Goal: Task Accomplishment & Management: Manage account settings

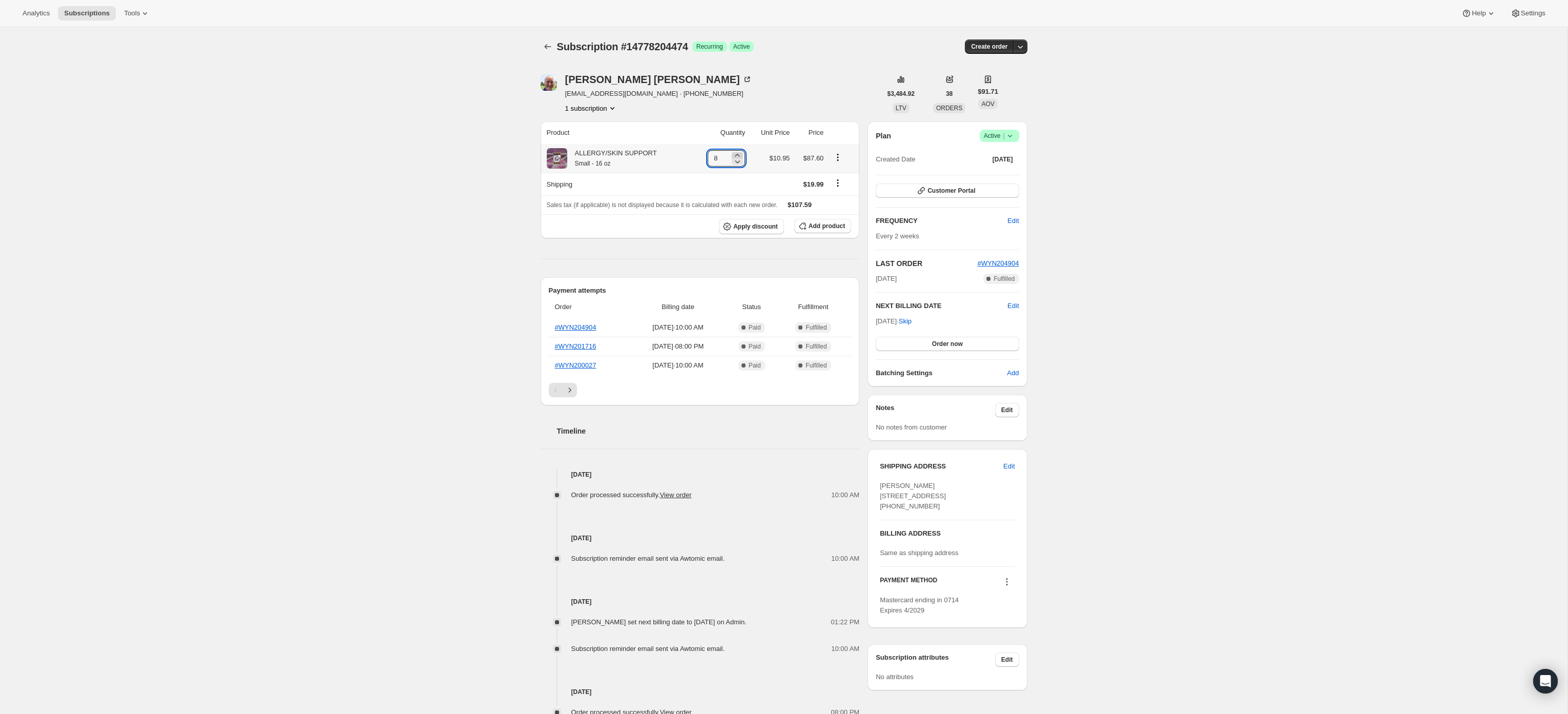
click at [732, 153] on icon at bounding box center [737, 155] width 10 height 10
type input "10"
click at [730, 161] on icon at bounding box center [734, 162] width 10 height 10
click at [732, 161] on icon at bounding box center [737, 162] width 10 height 10
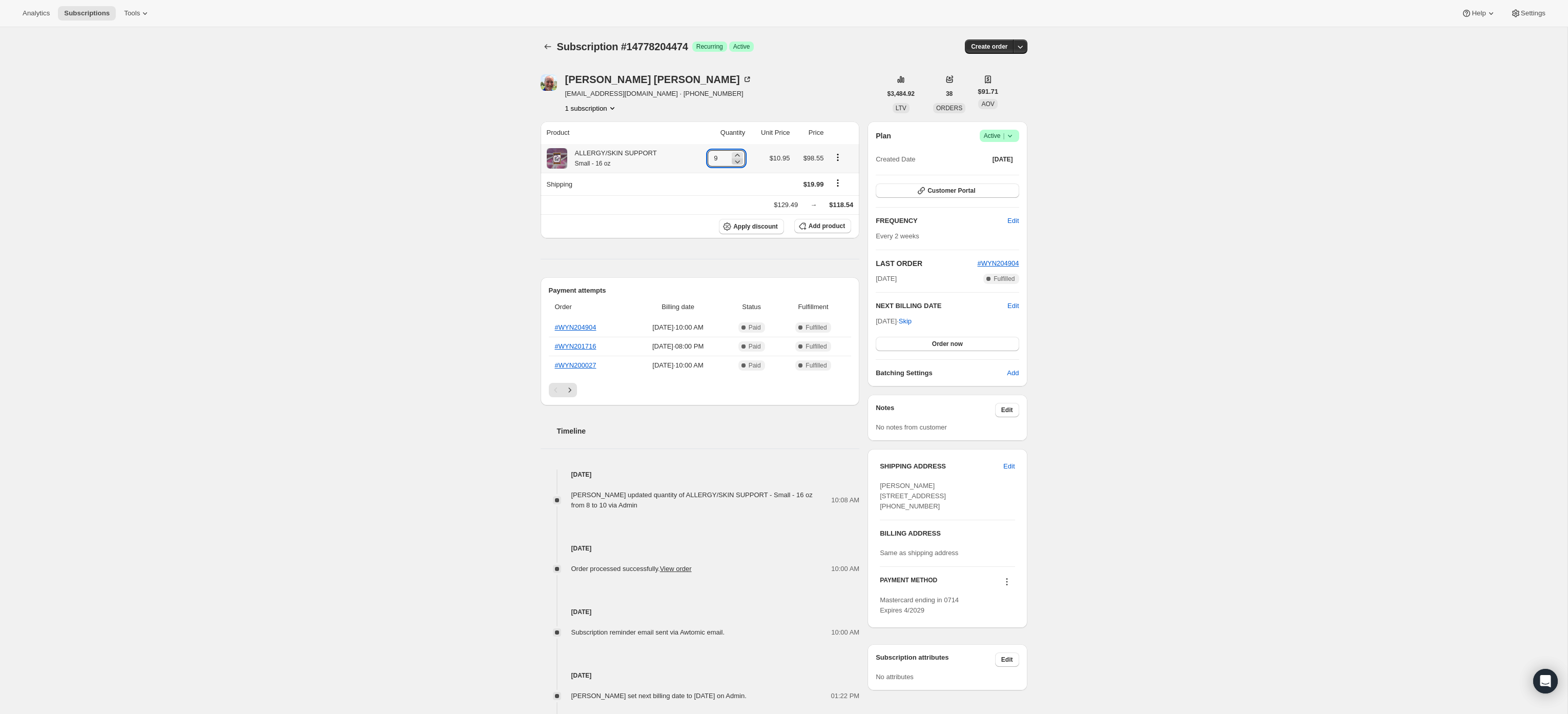
type input "8"
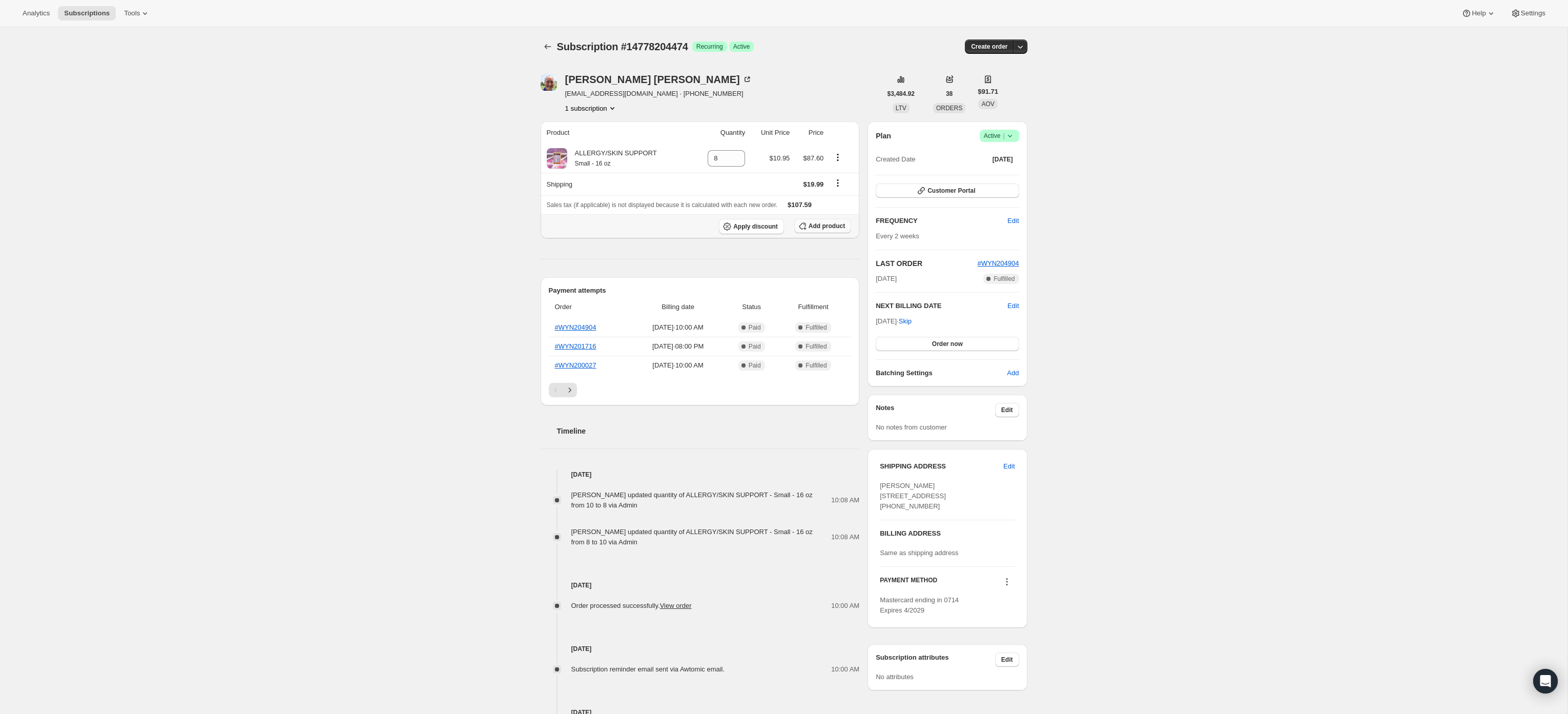
click at [829, 228] on span "Add product" at bounding box center [826, 226] width 36 height 8
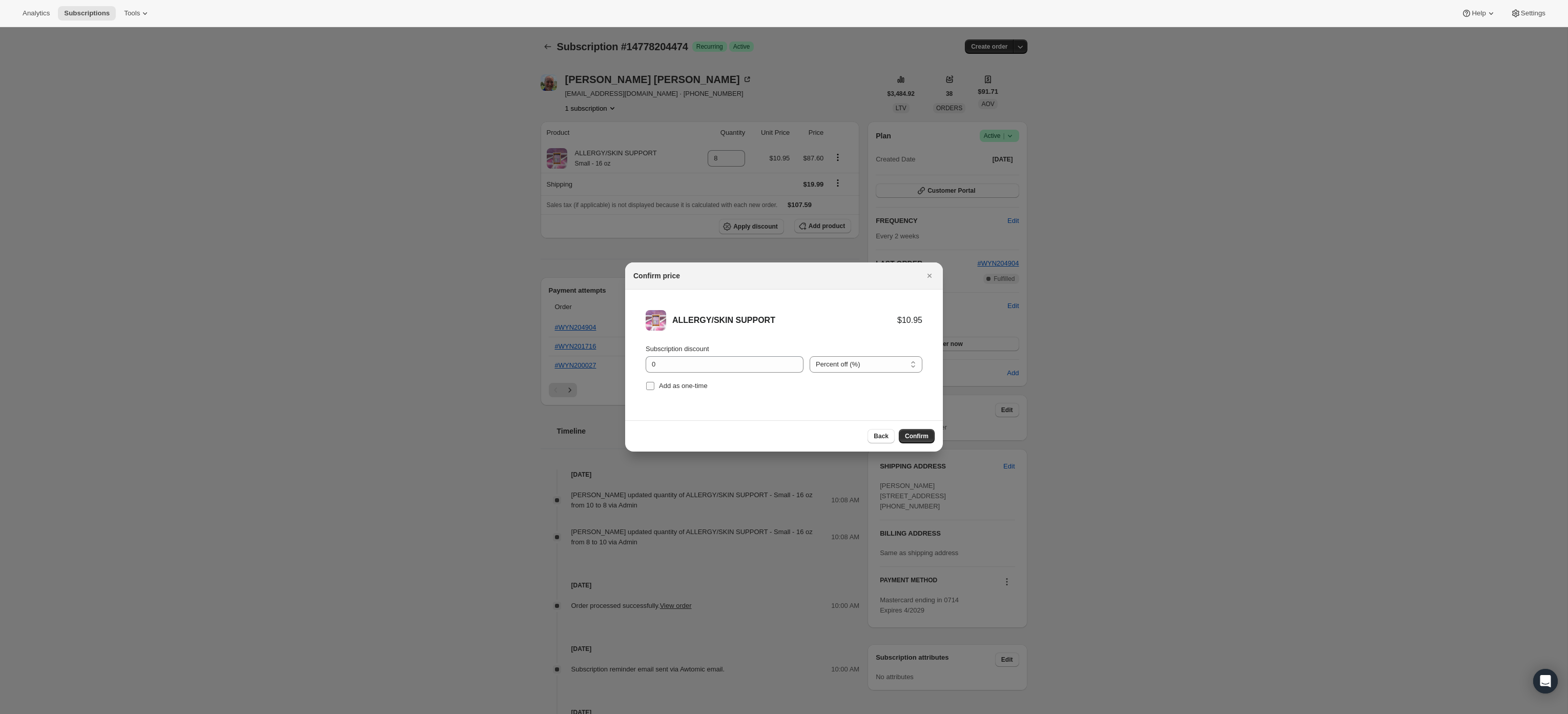
click at [680, 384] on span "Add as one-time" at bounding box center [683, 385] width 49 height 8
click at [654, 384] on input "Add as one-time" at bounding box center [650, 385] width 8 height 8
checkbox input "true"
click at [911, 437] on span "Confirm" at bounding box center [917, 436] width 24 height 8
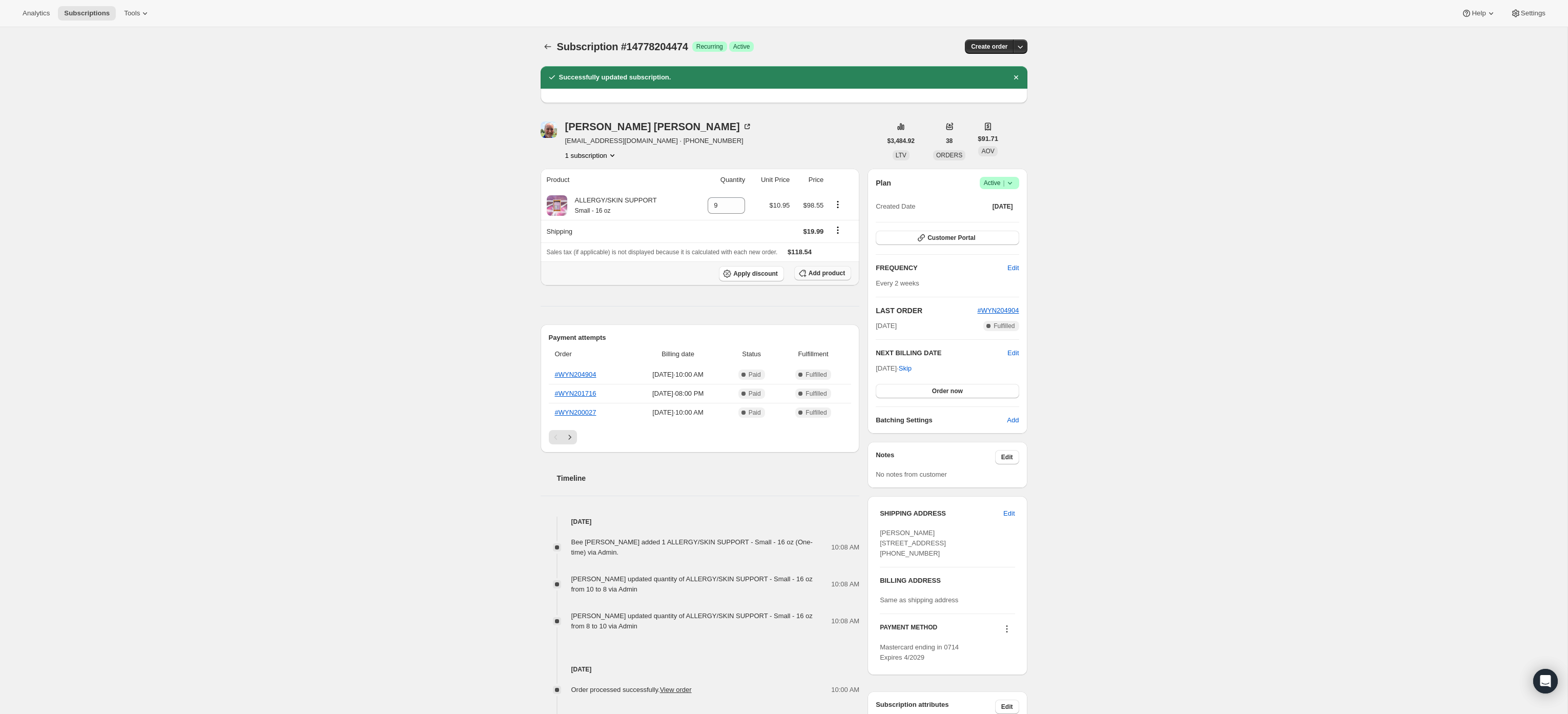
click at [829, 272] on span "Add product" at bounding box center [826, 273] width 36 height 8
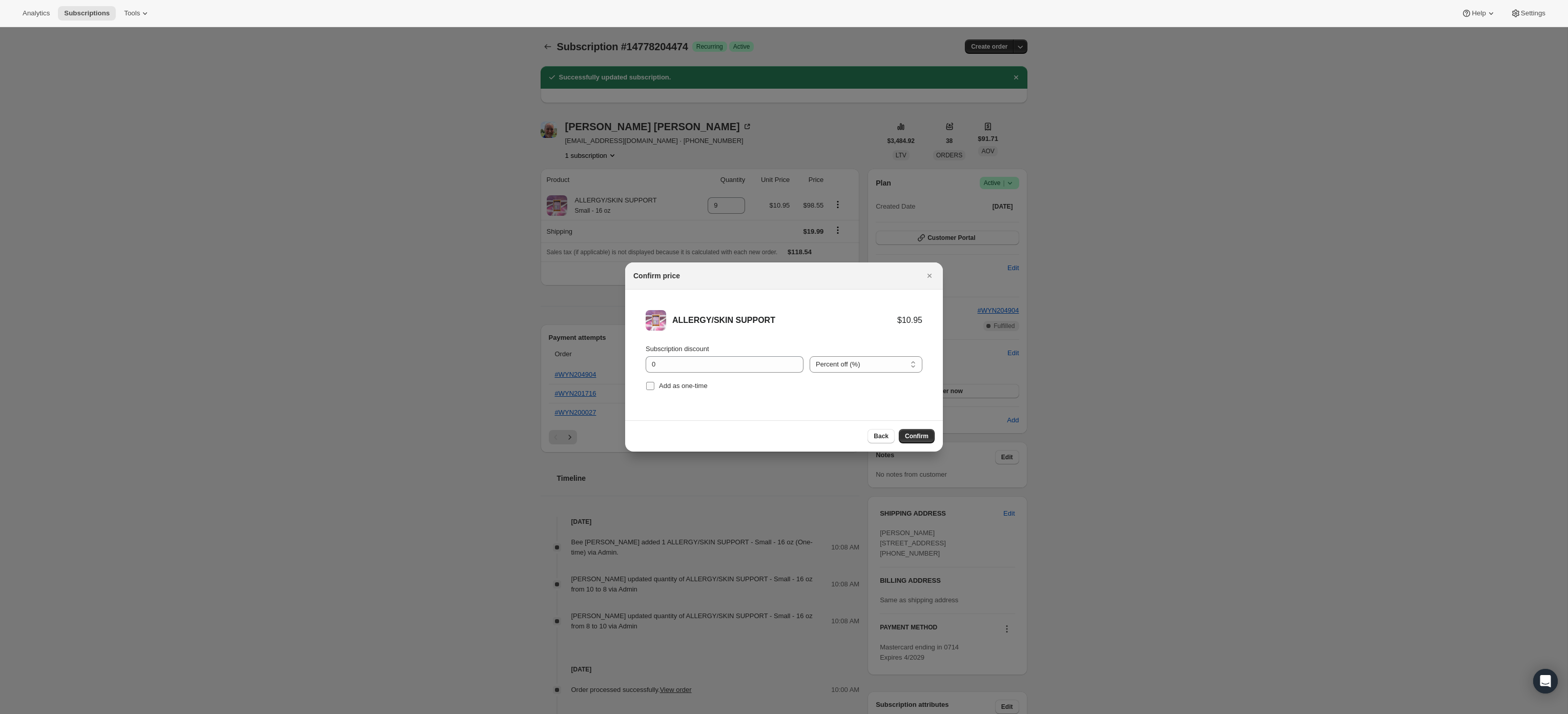
click at [690, 386] on span "Add as one-time" at bounding box center [683, 385] width 49 height 8
click at [654, 386] on input "Add as one-time" at bounding box center [650, 385] width 8 height 8
checkbox input "true"
click at [922, 439] on span "Confirm" at bounding box center [917, 436] width 24 height 8
